Goal: Task Accomplishment & Management: Use online tool/utility

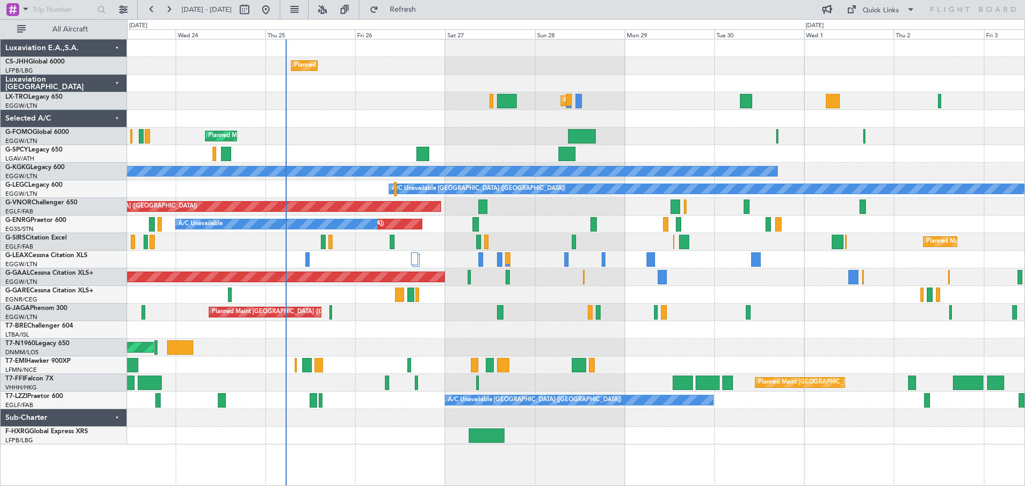
click at [327, 106] on div "Planned Maint [GEOGRAPHIC_DATA] ([GEOGRAPHIC_DATA])" at bounding box center [575, 101] width 897 height 18
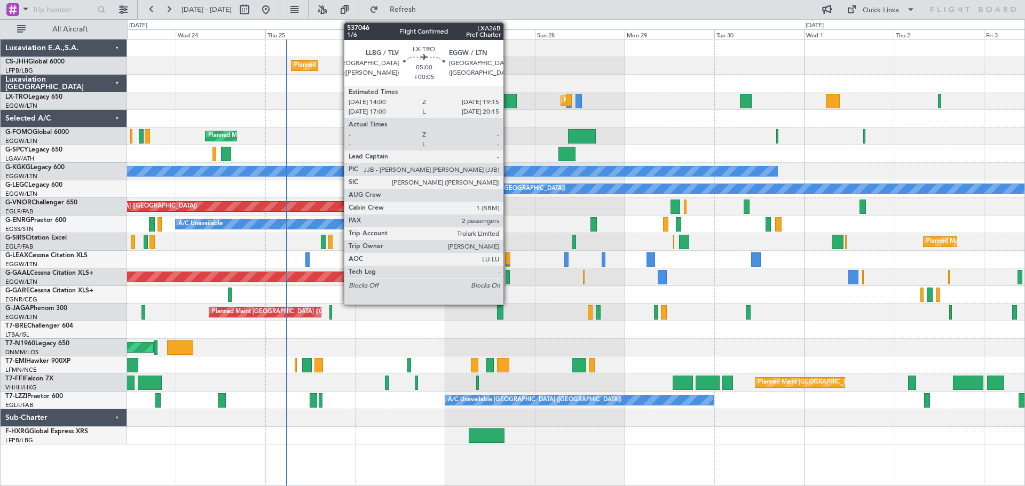
click at [508, 101] on div at bounding box center [507, 101] width 20 height 14
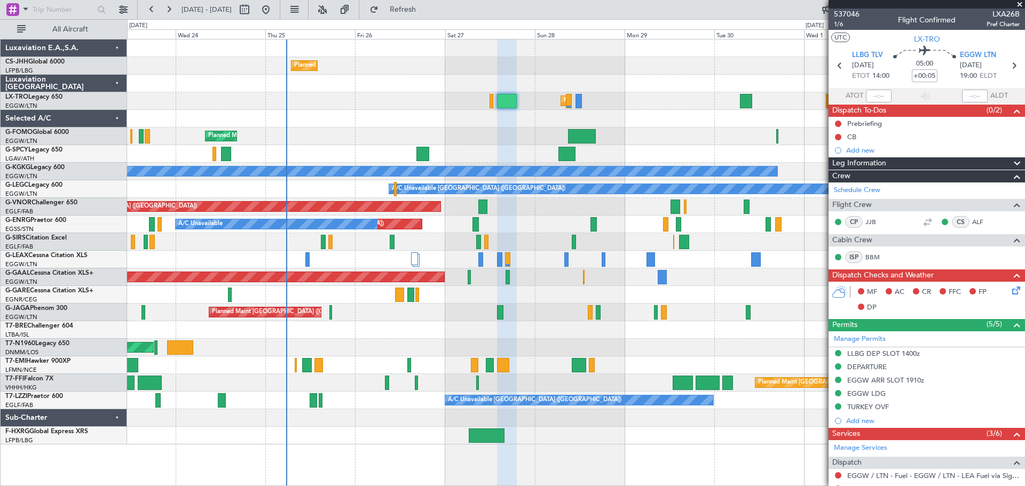
click at [1019, 3] on span at bounding box center [1019, 5] width 11 height 10
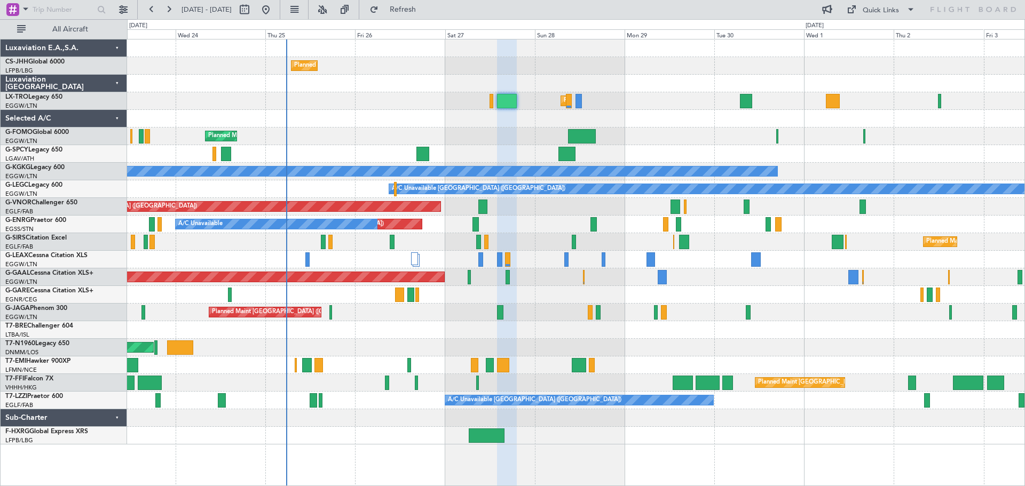
type input "0"
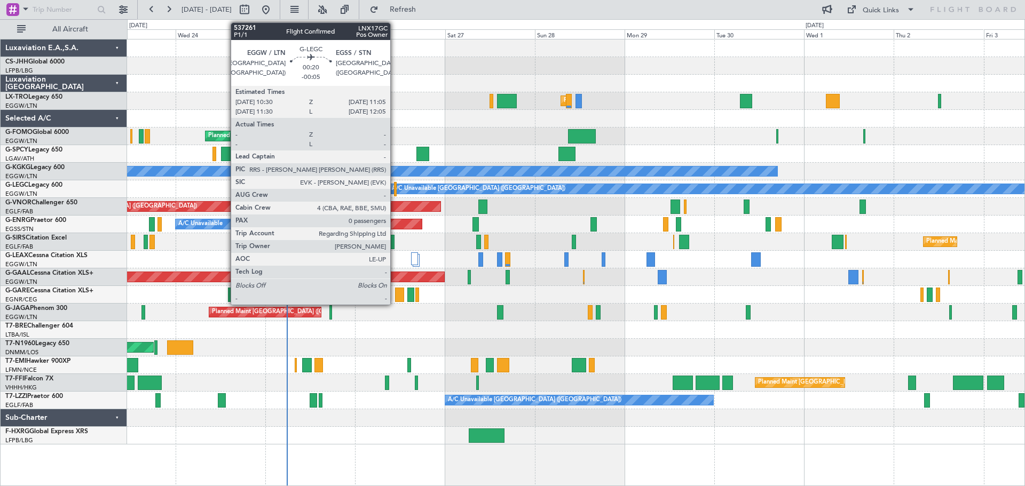
click at [548, 65] on div "Planned Maint [GEOGRAPHIC_DATA] ([GEOGRAPHIC_DATA])" at bounding box center [575, 66] width 897 height 18
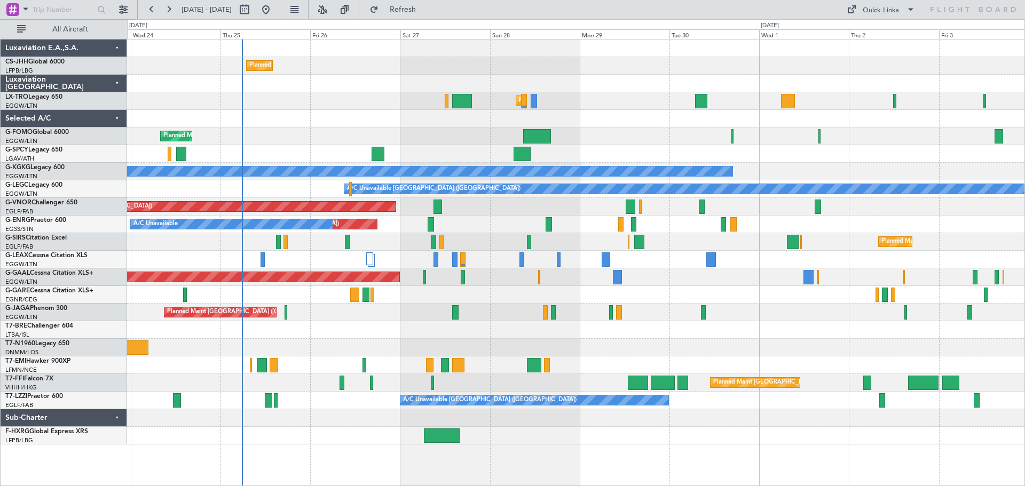
click at [561, 88] on div at bounding box center [575, 84] width 897 height 18
click at [425, 6] on span "Refresh" at bounding box center [403, 9] width 45 height 7
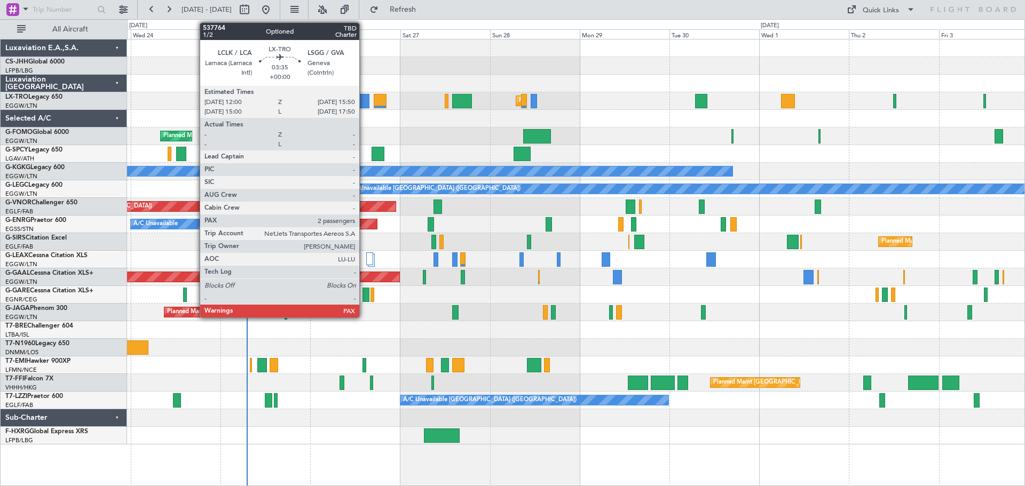
click at [364, 105] on div at bounding box center [362, 101] width 14 height 14
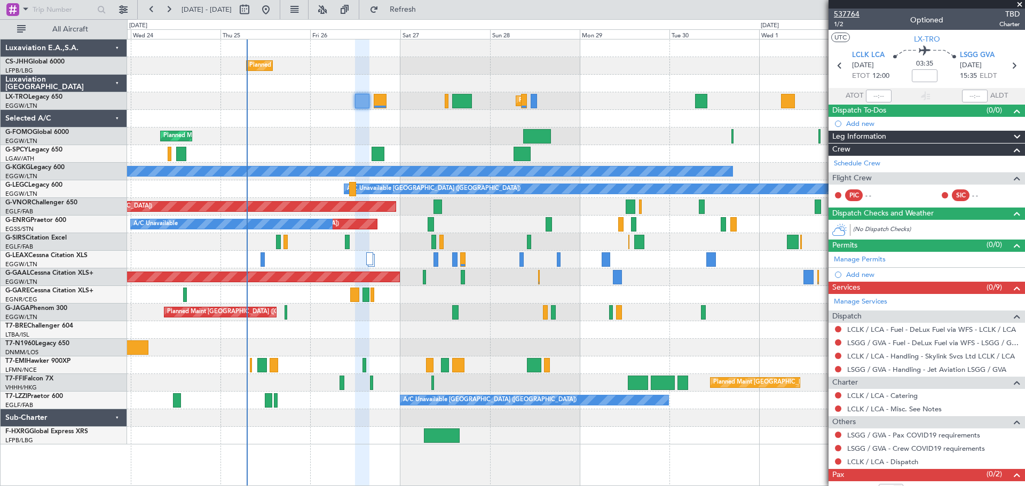
click at [852, 16] on span "537764" at bounding box center [847, 14] width 26 height 11
click at [1019, 4] on span at bounding box center [1019, 5] width 11 height 10
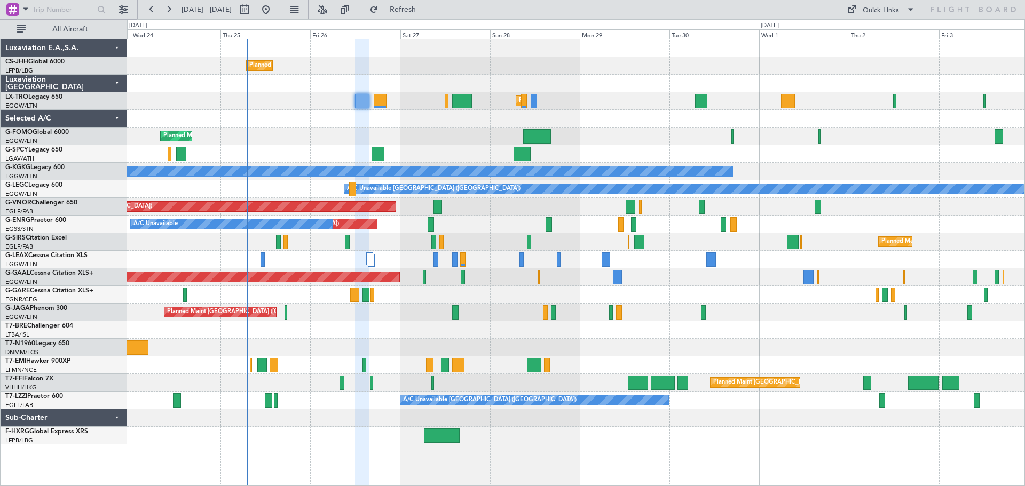
type input "0"
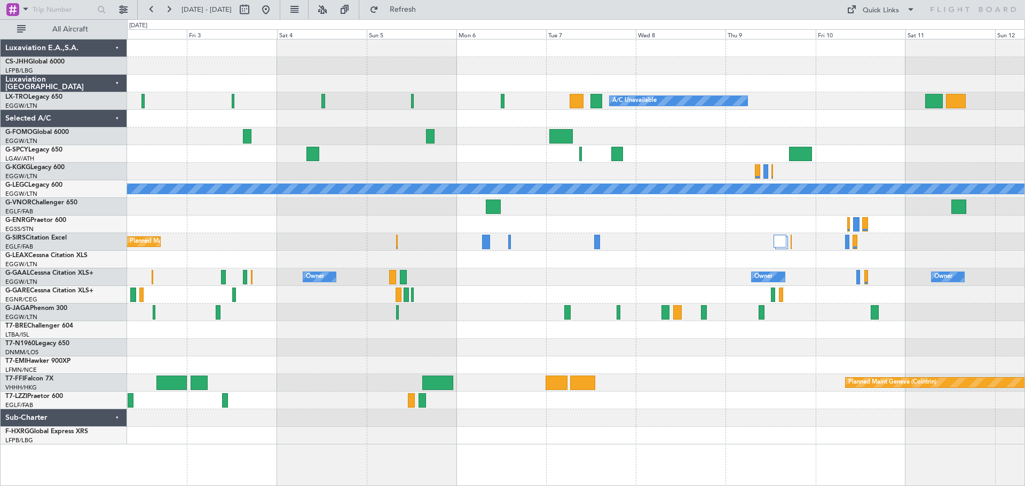
click at [85, 52] on div "A/C Unavailable A/C Unavailable [GEOGRAPHIC_DATA] (Ataturk) A/C Unavailable [GE…" at bounding box center [512, 252] width 1025 height 467
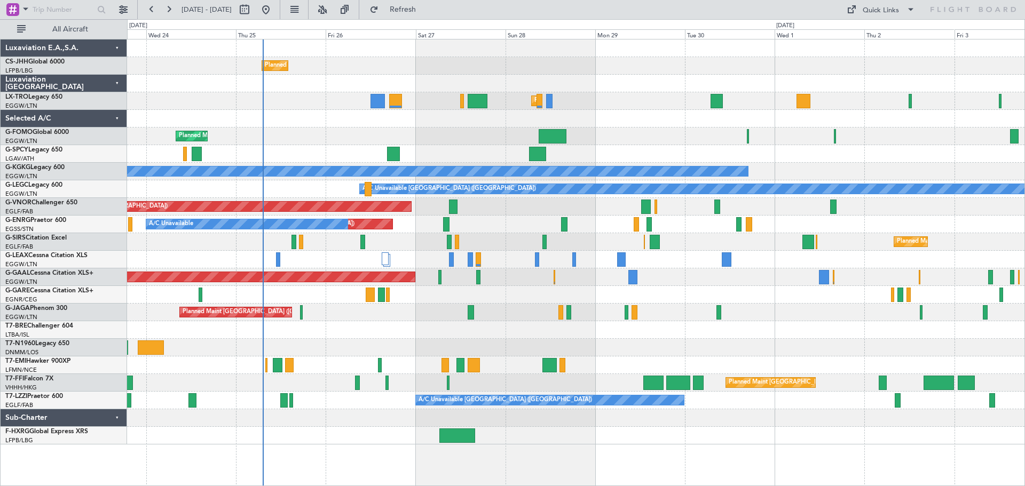
click at [490, 73] on div "Planned Maint [GEOGRAPHIC_DATA] ([GEOGRAPHIC_DATA])" at bounding box center [575, 66] width 897 height 18
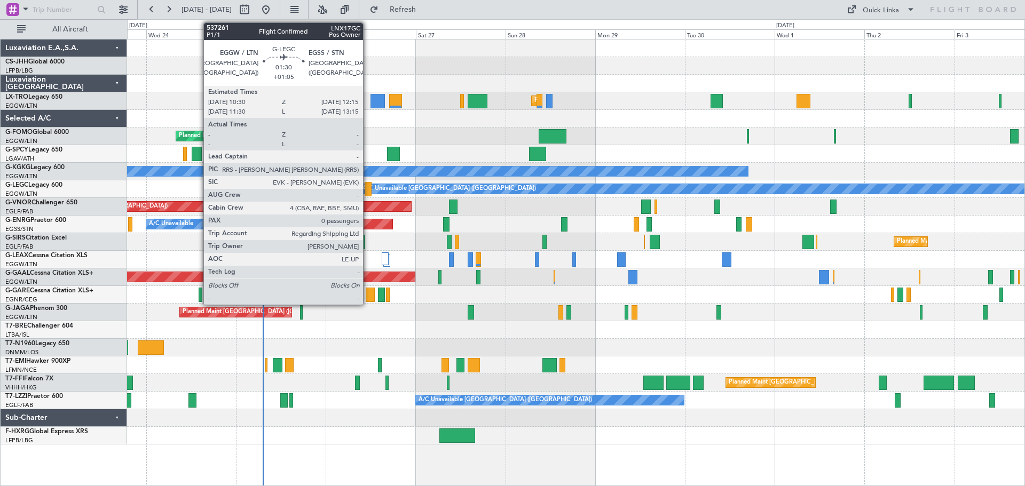
click at [368, 188] on div at bounding box center [368, 189] width 7 height 14
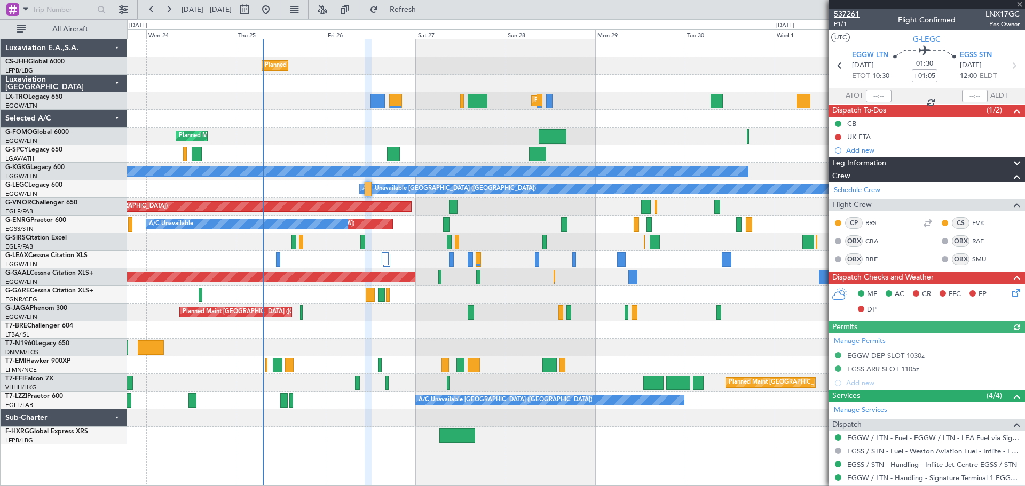
click at [844, 14] on span "537261" at bounding box center [847, 14] width 26 height 11
click at [1019, 5] on span at bounding box center [1019, 5] width 11 height 10
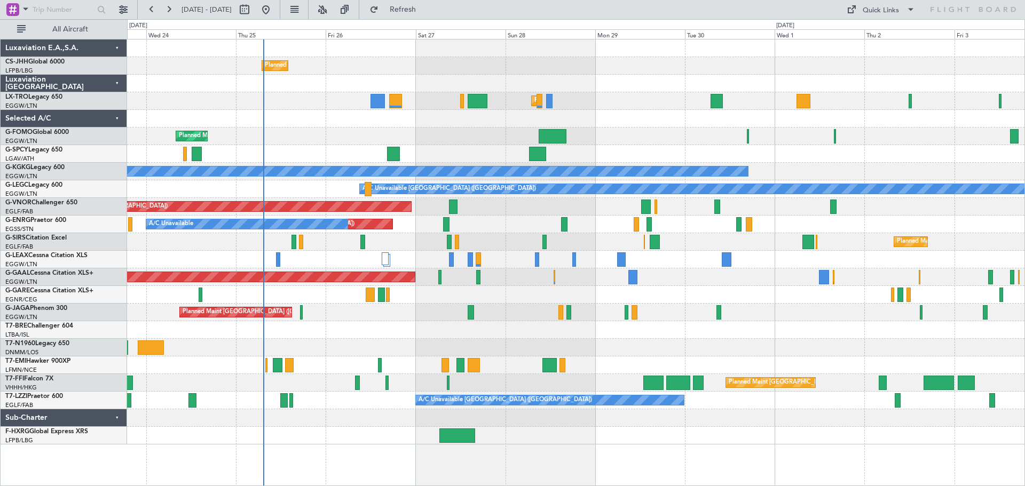
click at [630, 93] on div "Planned Maint [GEOGRAPHIC_DATA] ([GEOGRAPHIC_DATA])" at bounding box center [575, 101] width 897 height 18
click at [869, 8] on div "Quick Links" at bounding box center [880, 10] width 36 height 11
click at [874, 37] on button "Trip Builder" at bounding box center [881, 35] width 80 height 26
